Goal: Information Seeking & Learning: Check status

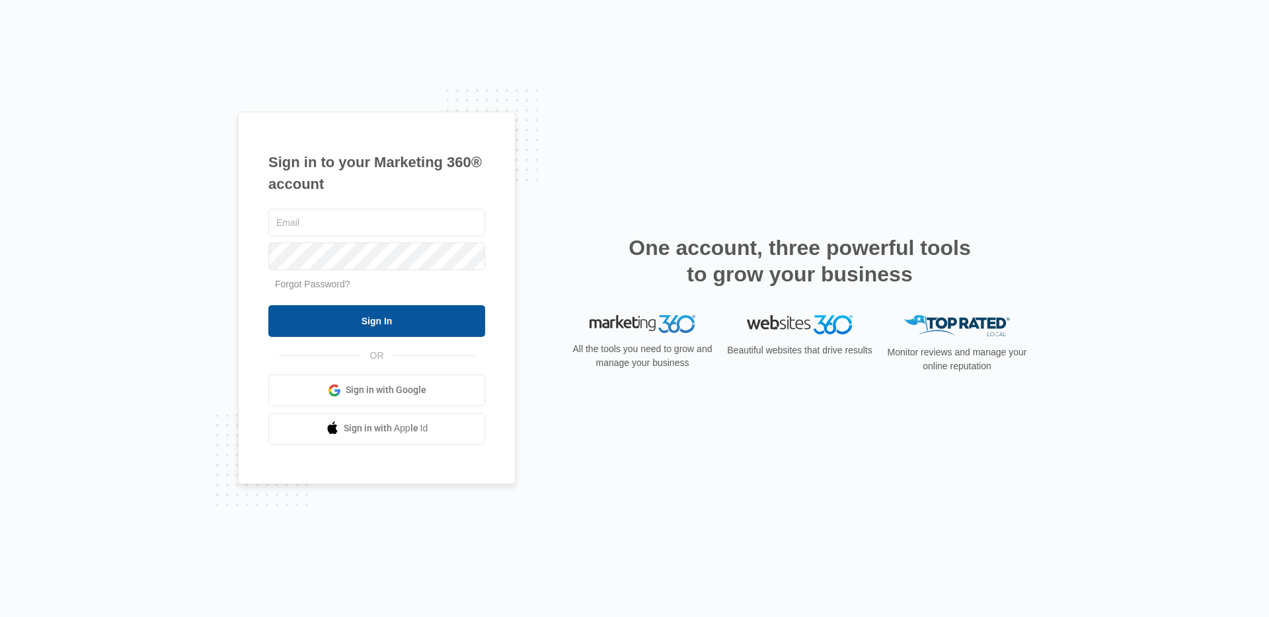
type input "nicholas.geymann@madwire.com"
click at [372, 325] on input "Sign In" at bounding box center [376, 321] width 217 height 32
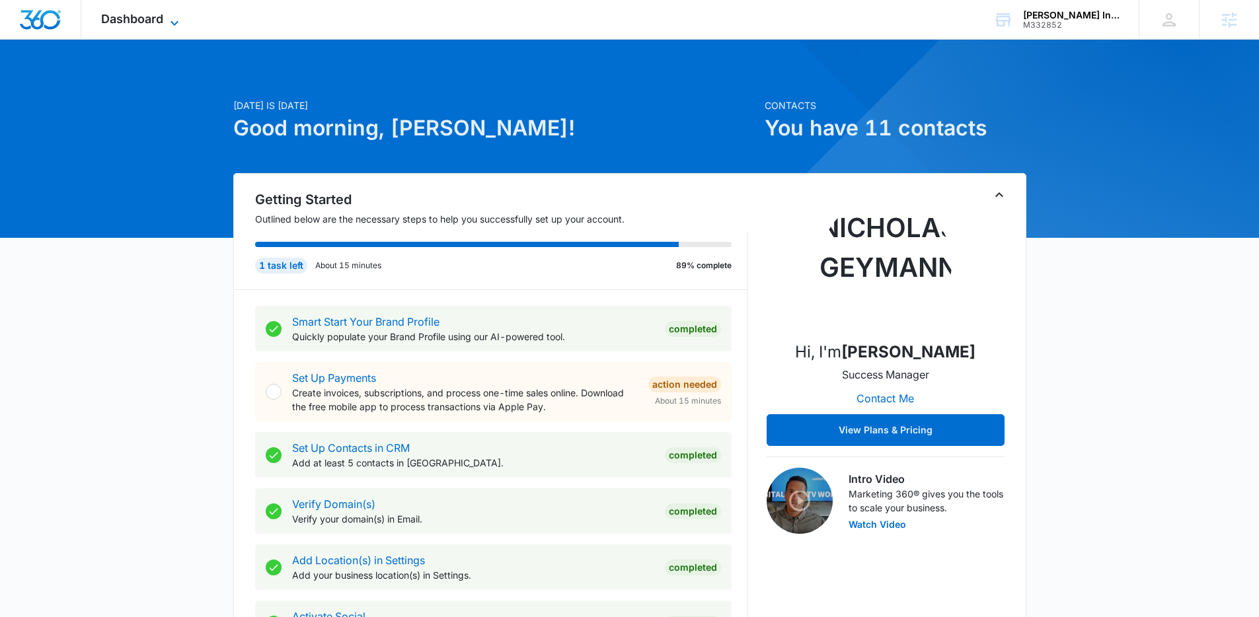
click at [141, 14] on span "Dashboard" at bounding box center [132, 19] width 62 height 14
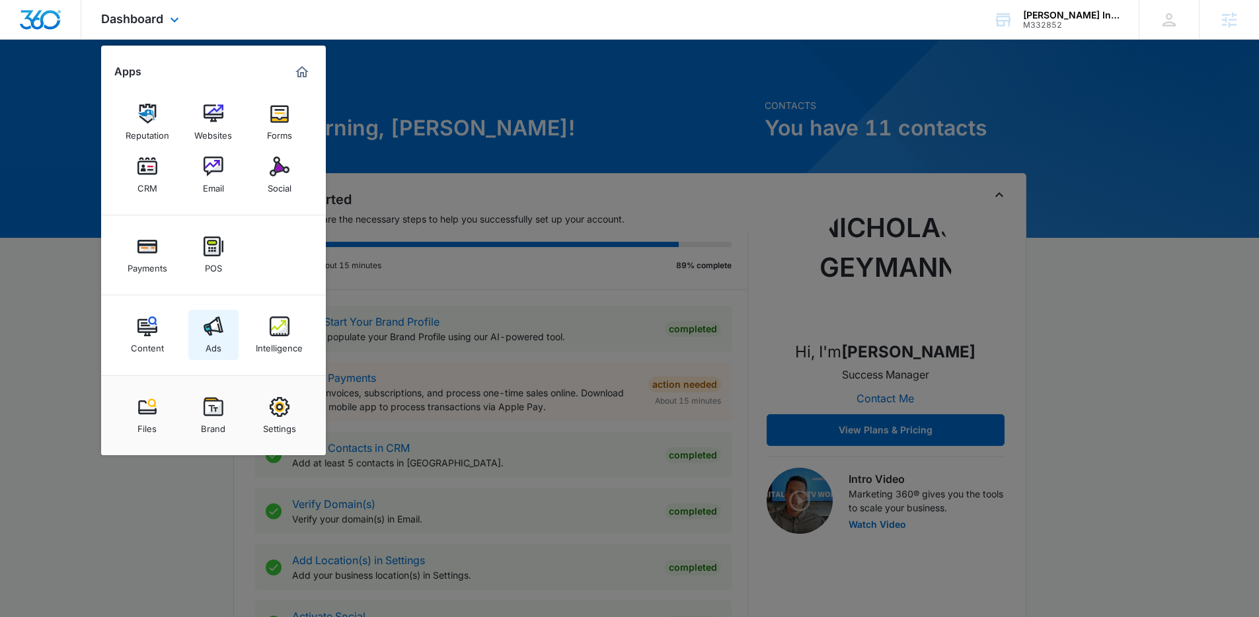
click at [209, 318] on img at bounding box center [214, 327] width 20 height 20
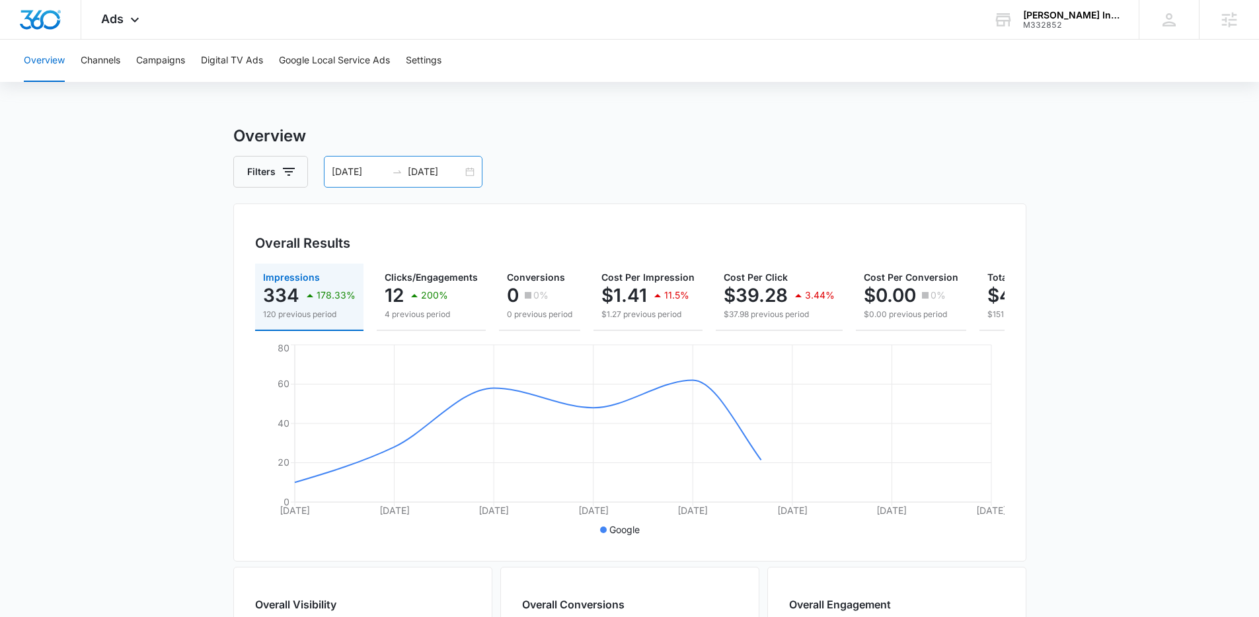
click at [381, 169] on input "08/28/2025" at bounding box center [359, 172] width 55 height 15
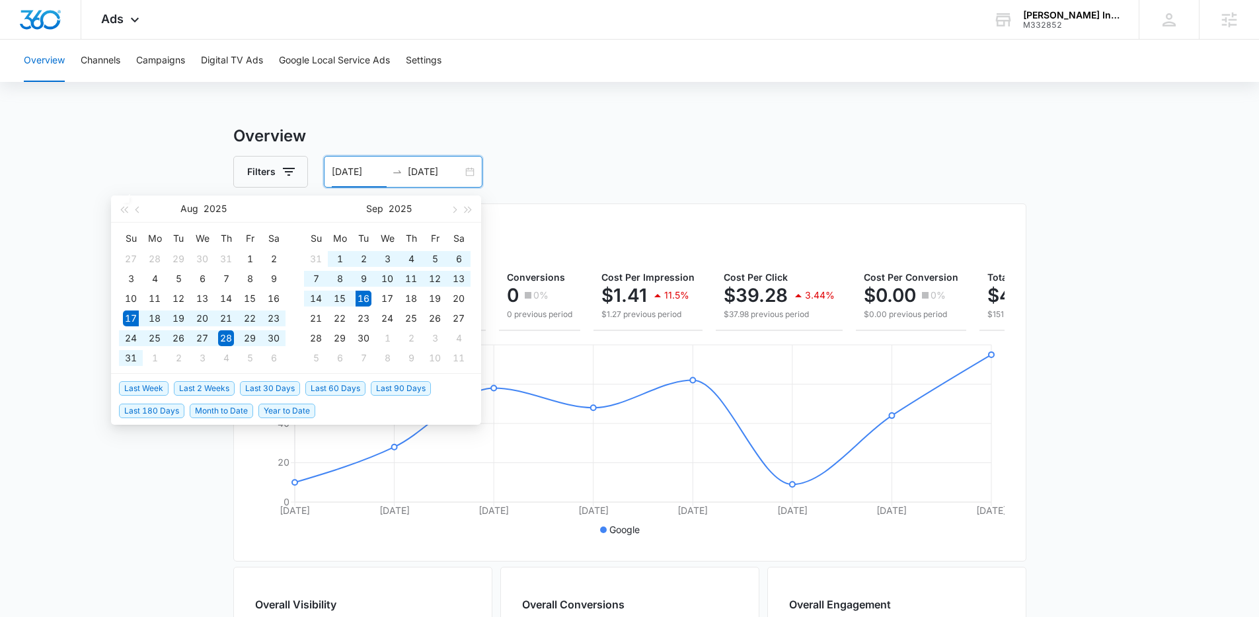
click at [260, 384] on span "Last 30 Days" at bounding box center [270, 388] width 60 height 15
type input "08/17/2025"
type input "09/16/2025"
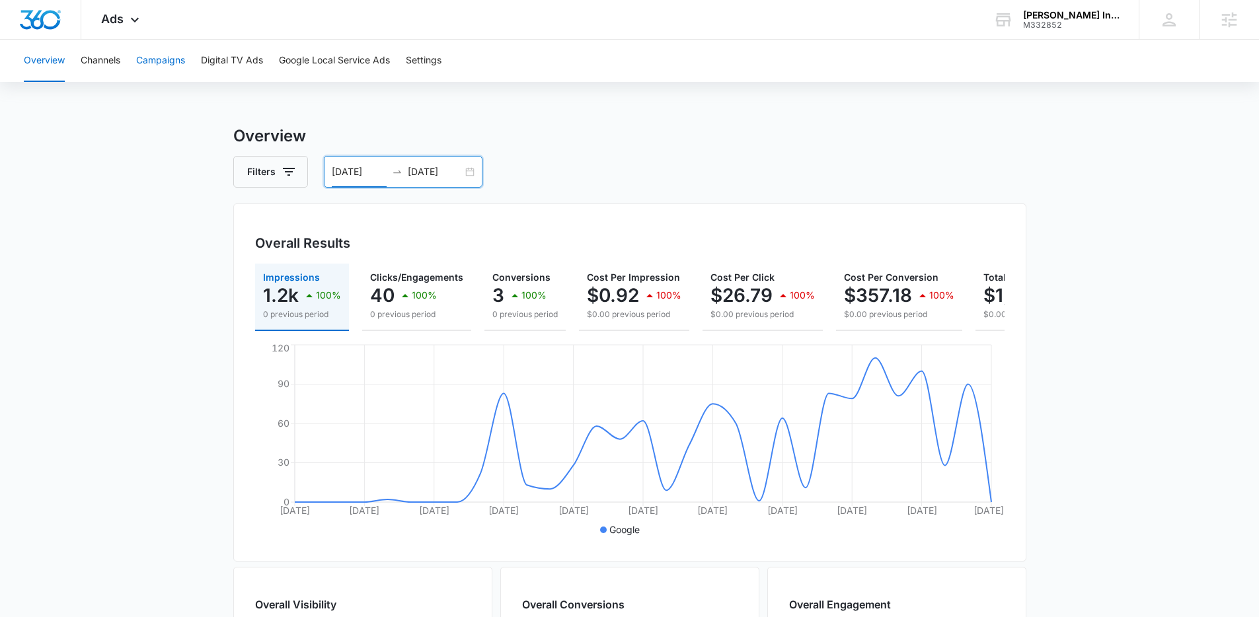
click at [159, 63] on button "Campaigns" at bounding box center [160, 61] width 49 height 42
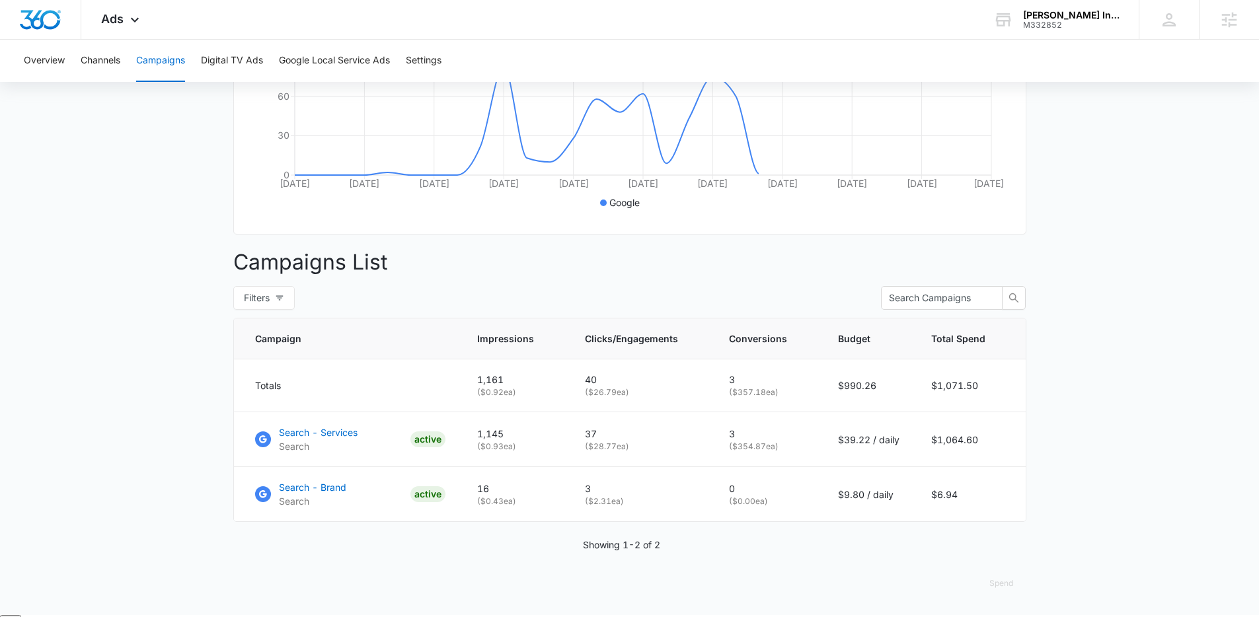
scroll to position [335, 0]
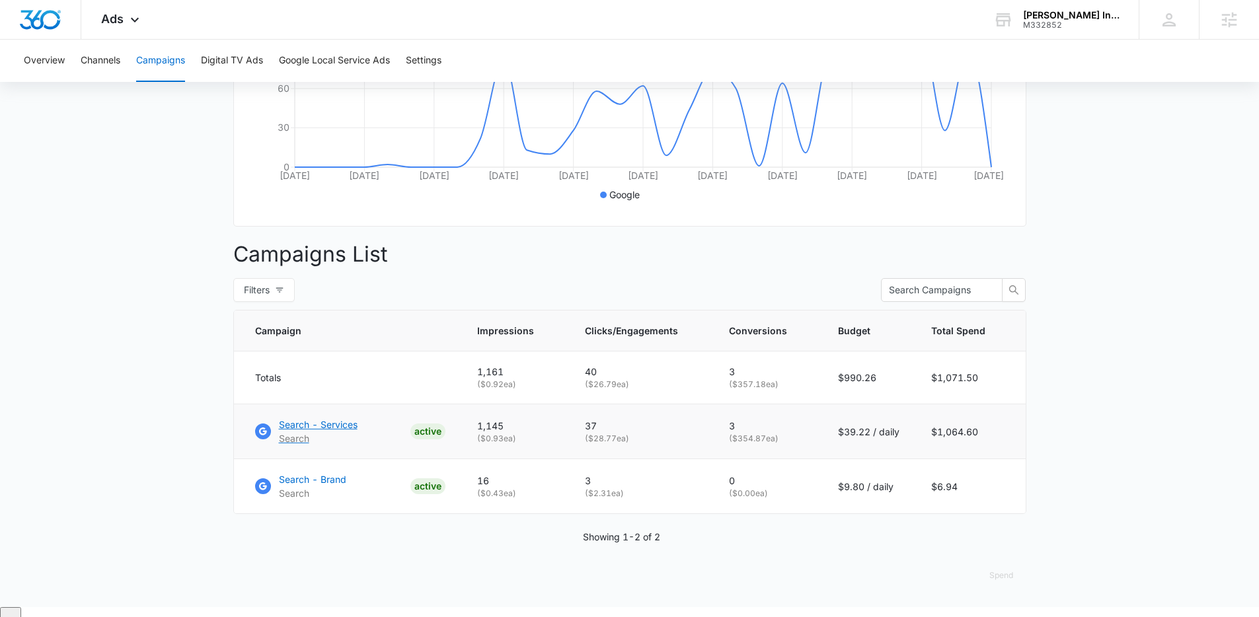
click at [339, 432] on p "Search - Services" at bounding box center [318, 425] width 79 height 14
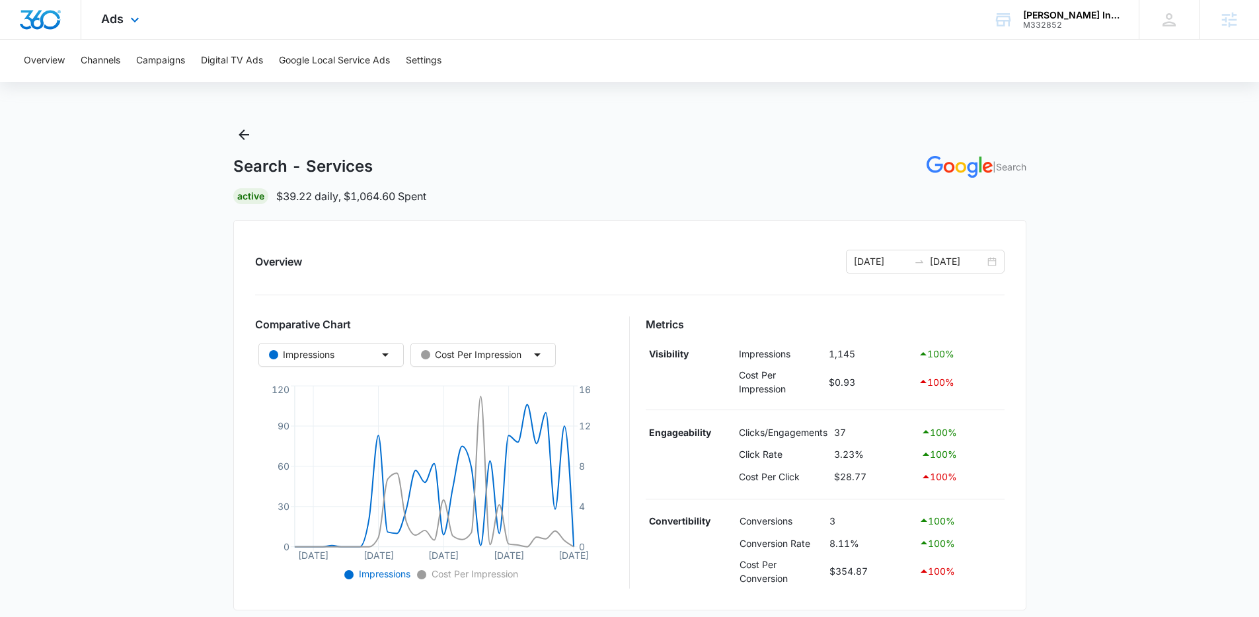
click at [99, 15] on div "Ads Apps Reputation Websites Forms CRM Email Social Payments POS Content Ads In…" at bounding box center [121, 19] width 81 height 39
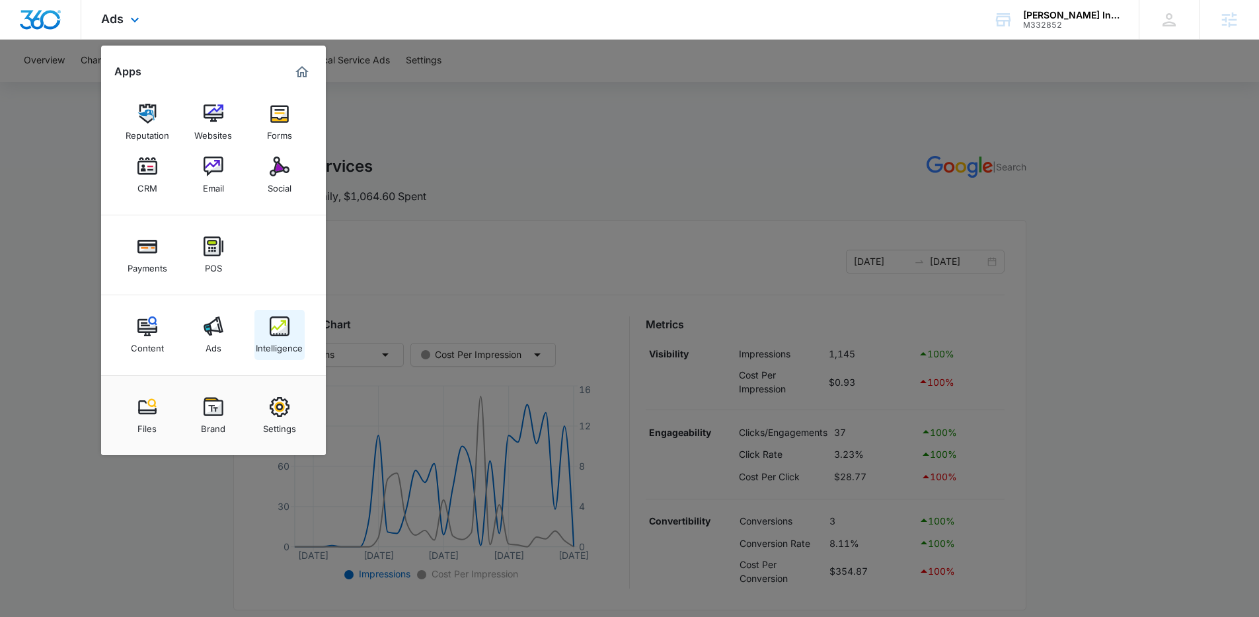
click at [280, 327] on img at bounding box center [280, 327] width 20 height 20
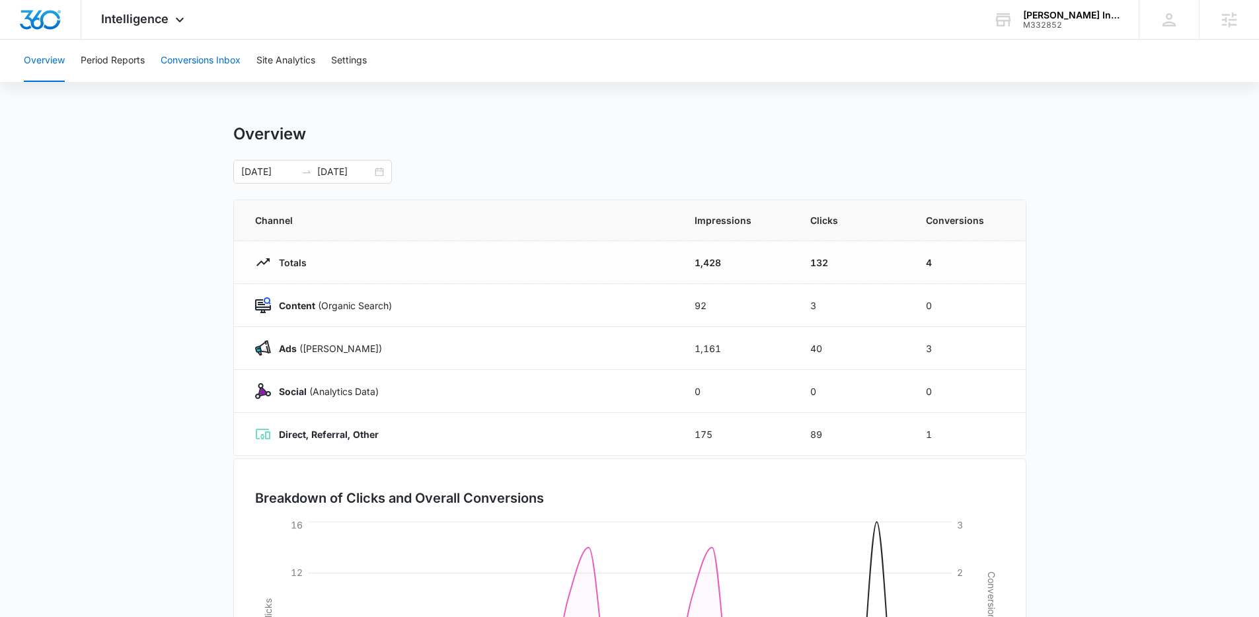
click at [208, 61] on button "Conversions Inbox" at bounding box center [201, 61] width 80 height 42
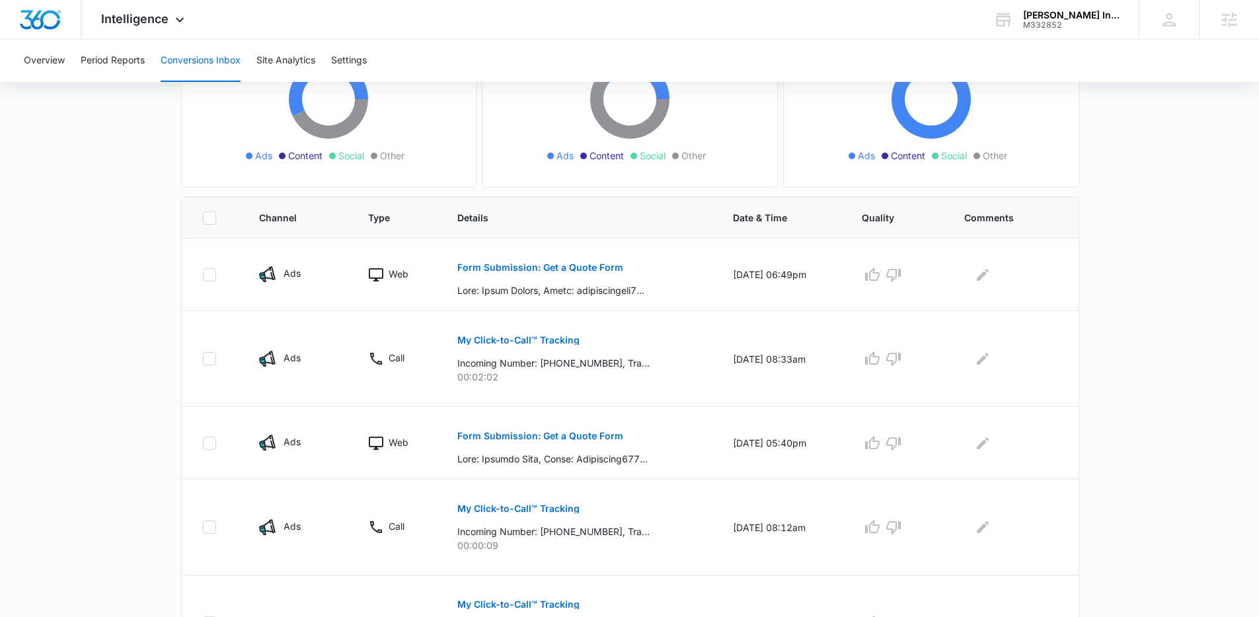
scroll to position [186, 0]
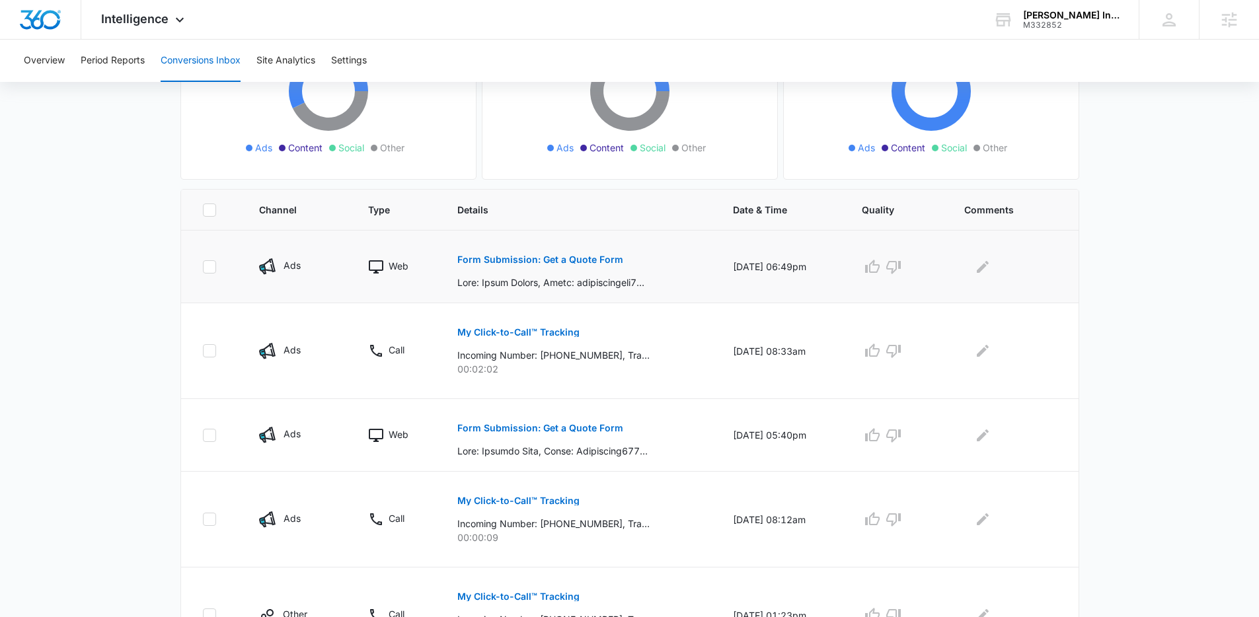
click at [524, 258] on p "Form Submission: Get a Quote Form" at bounding box center [540, 259] width 166 height 9
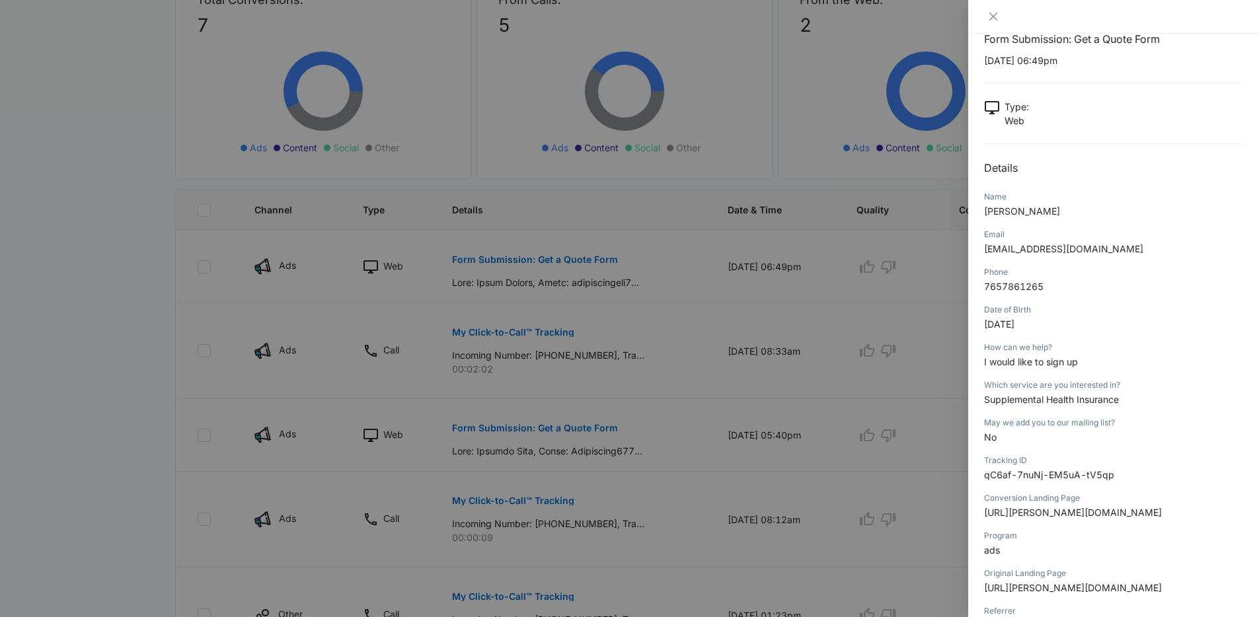
scroll to position [0, 0]
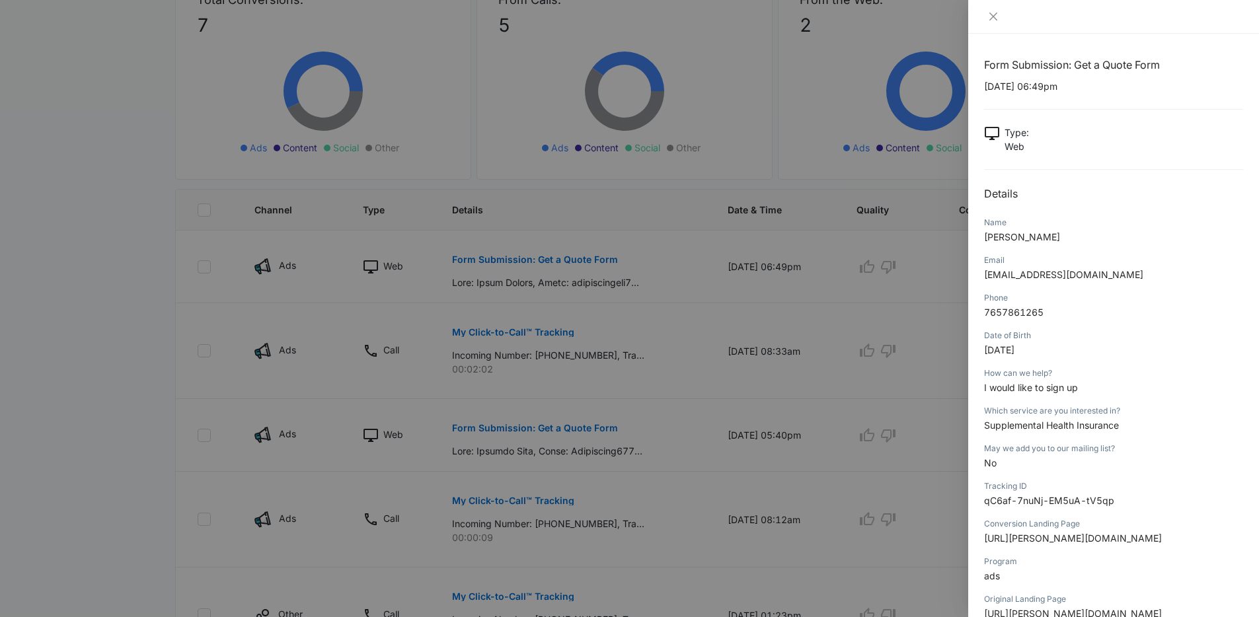
click at [150, 282] on div at bounding box center [629, 308] width 1259 height 617
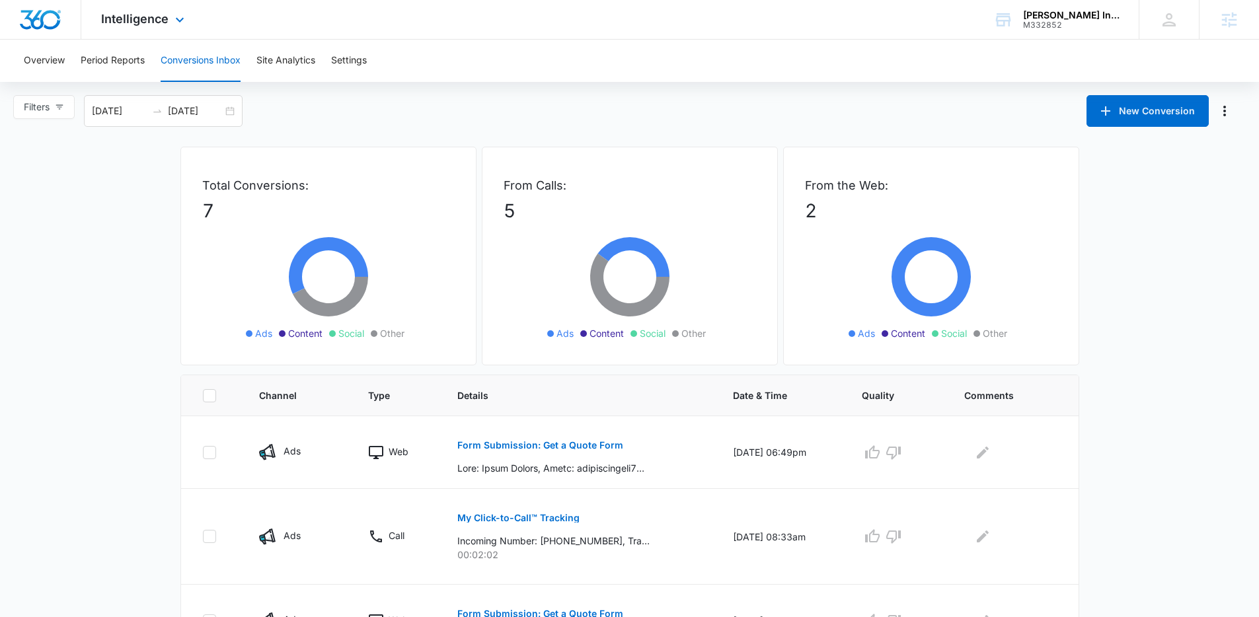
click at [122, 10] on div "Intelligence Apps Reputation Websites Forms CRM Email Social Payments POS Conte…" at bounding box center [144, 19] width 126 height 39
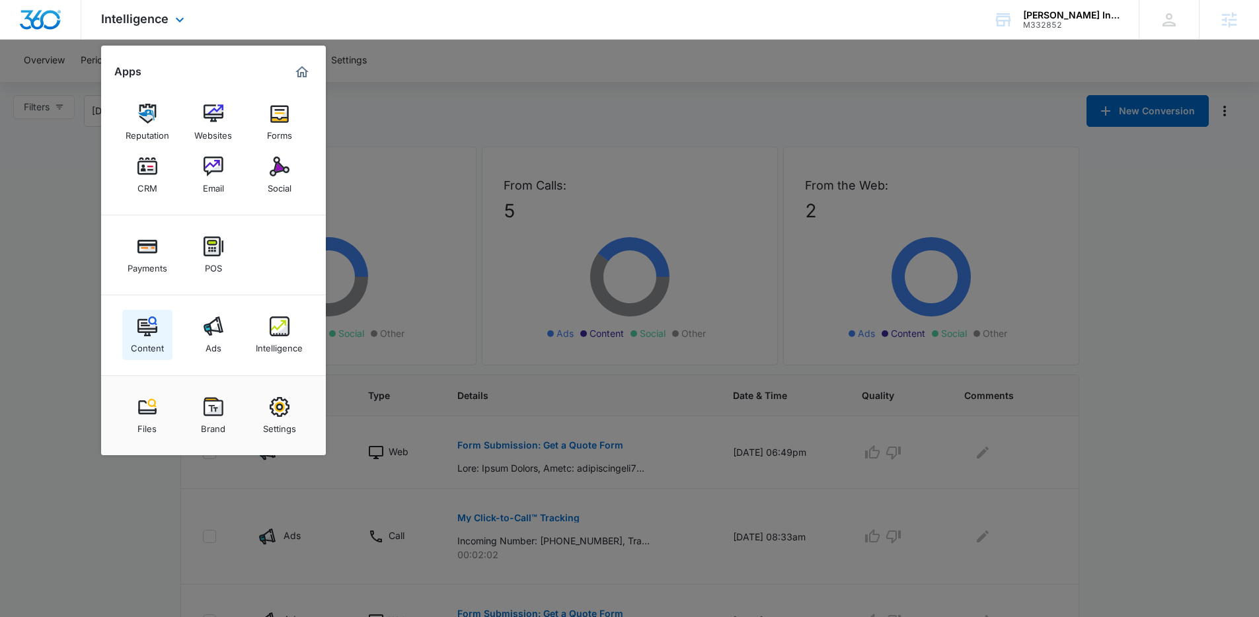
click at [137, 329] on img at bounding box center [147, 327] width 20 height 20
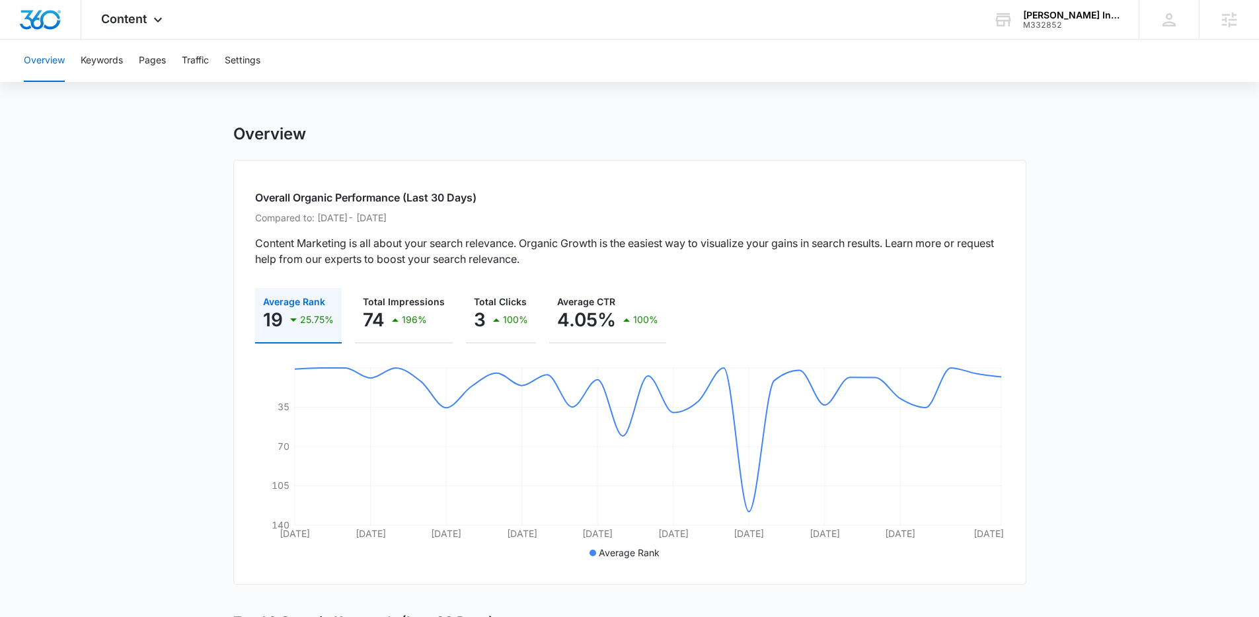
click at [69, 60] on div "Overview Keywords Pages Traffic Settings" at bounding box center [629, 61] width 1227 height 42
click at [97, 58] on button "Keywords" at bounding box center [102, 61] width 42 height 42
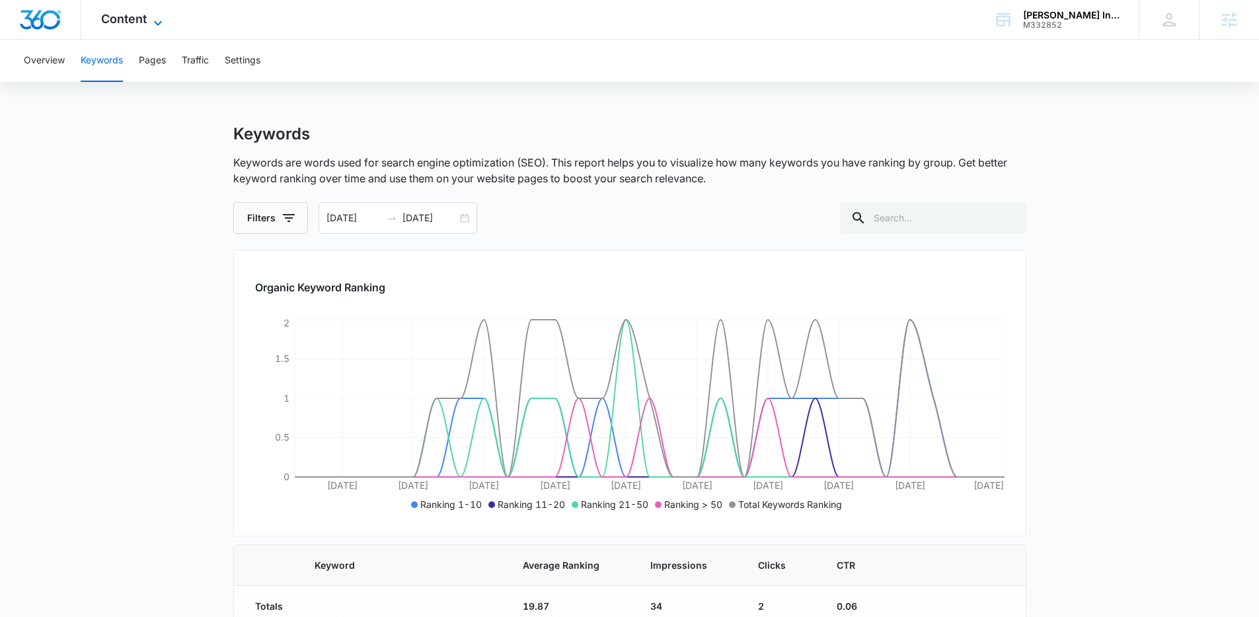
click at [130, 17] on span "Content" at bounding box center [124, 19] width 46 height 14
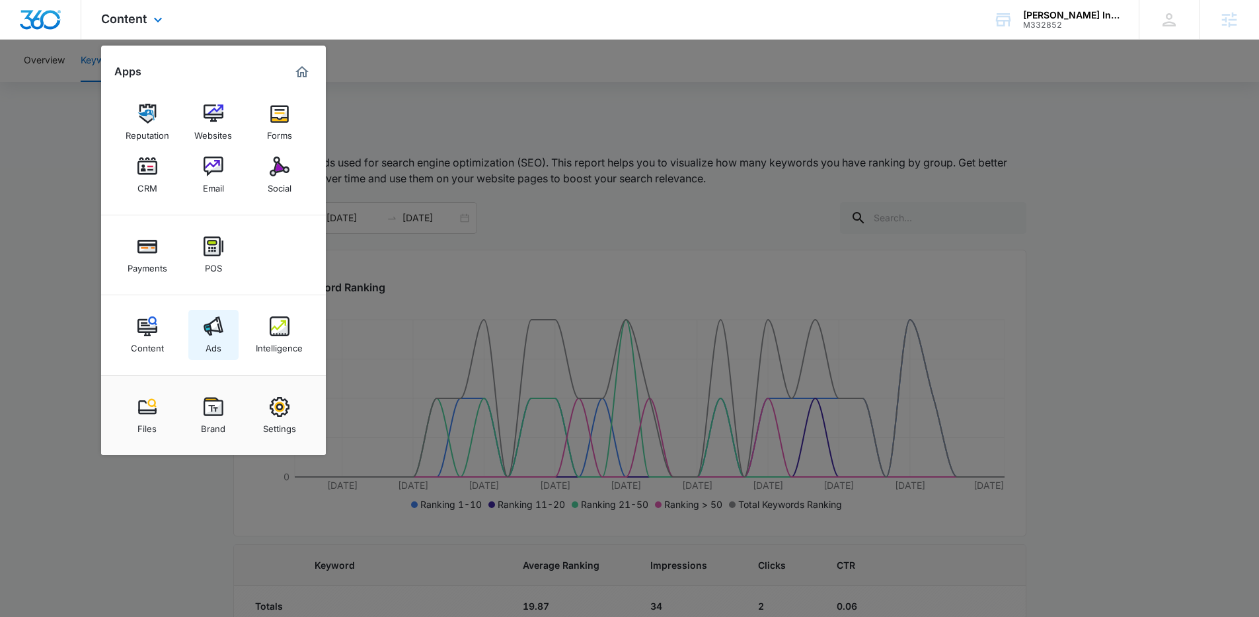
click at [211, 313] on link "Ads" at bounding box center [213, 335] width 50 height 50
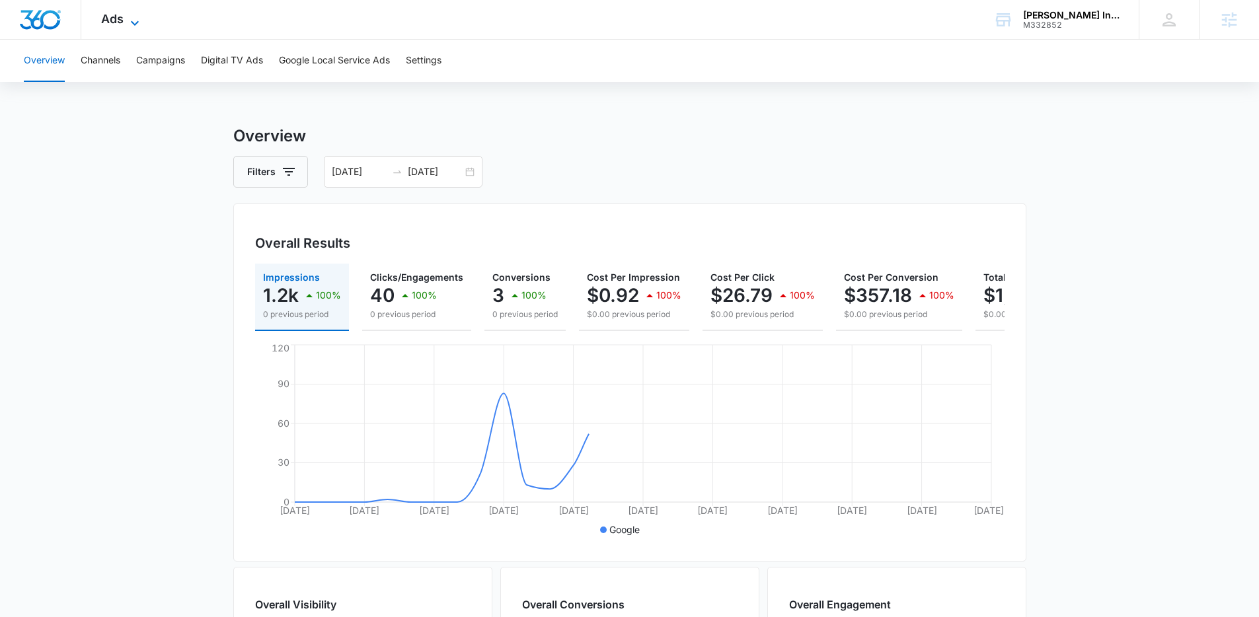
click at [103, 14] on span "Ads" at bounding box center [112, 19] width 22 height 14
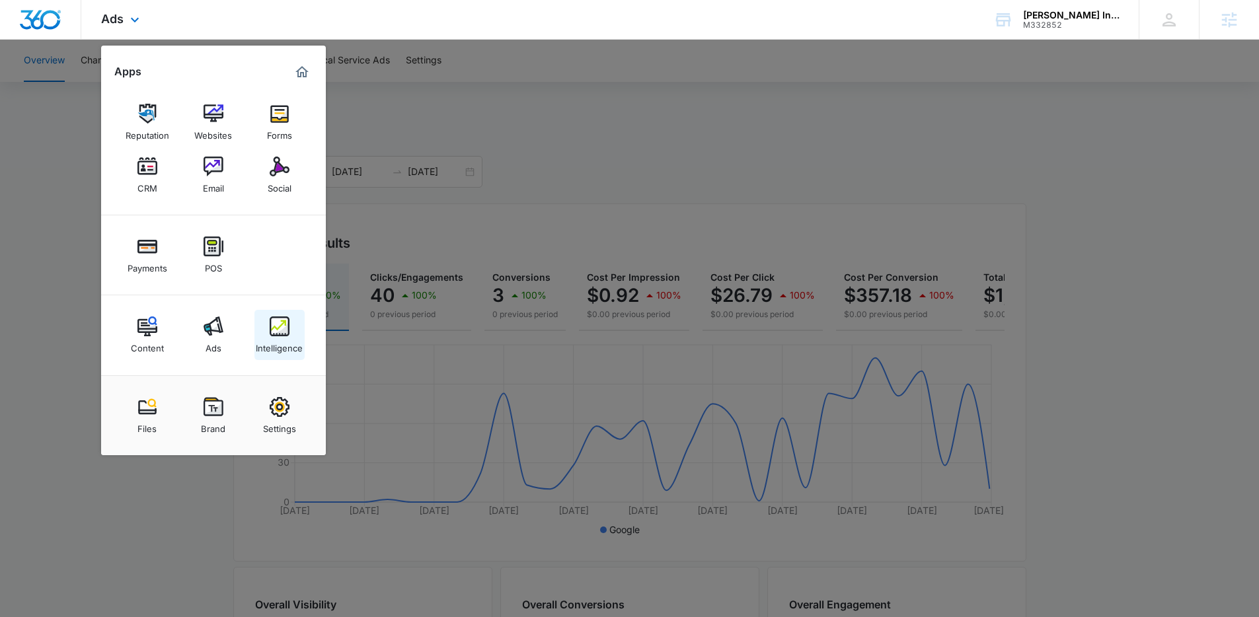
click at [287, 340] on div "Intelligence" at bounding box center [279, 344] width 47 height 17
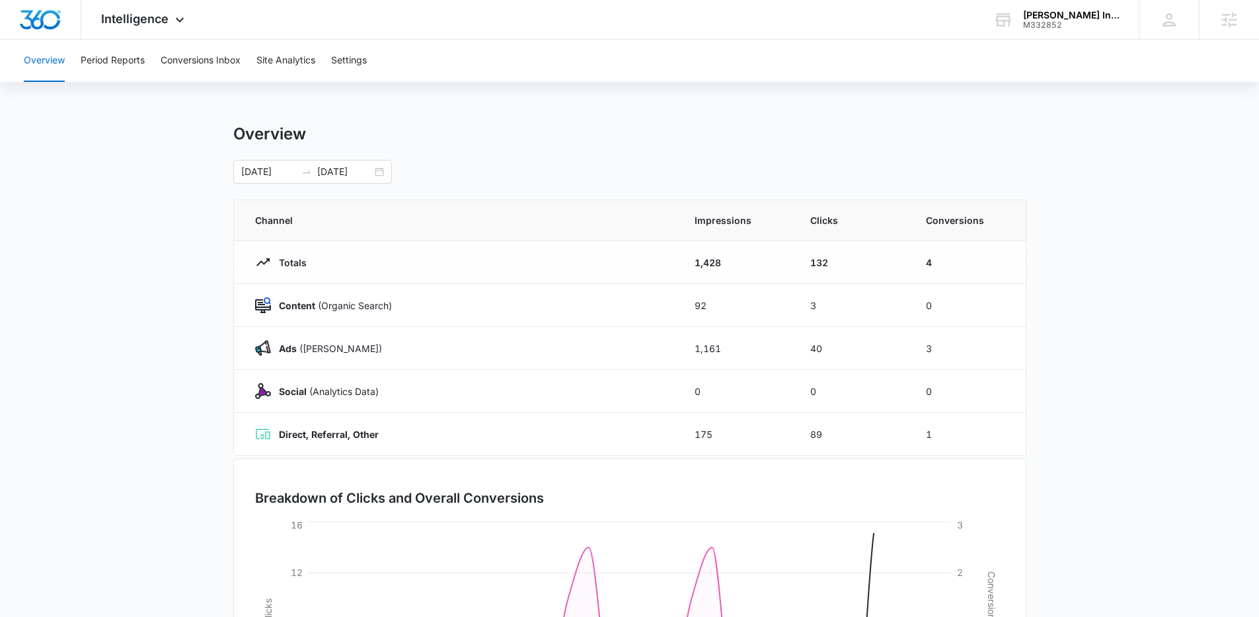
click at [199, 336] on main "Overview 08/17/2025 09/16/2025 Channel Impressions Clicks Conversions Totals 1,…" at bounding box center [629, 471] width 1259 height 694
